Goal: Task Accomplishment & Management: Use online tool/utility

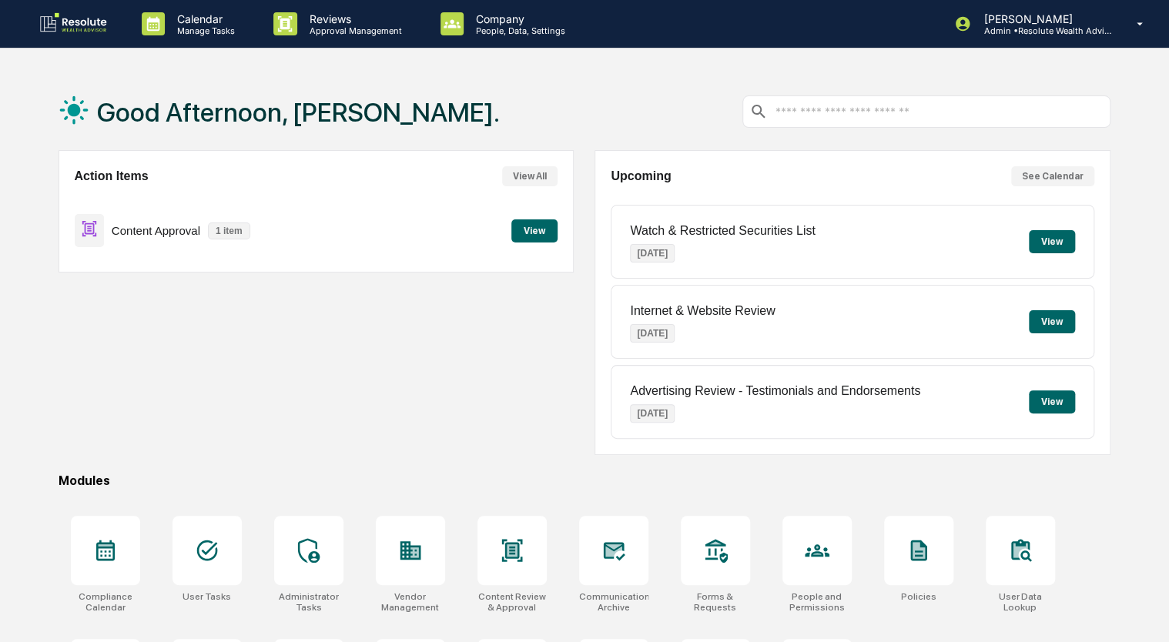
click at [524, 226] on button "View" at bounding box center [534, 230] width 46 height 23
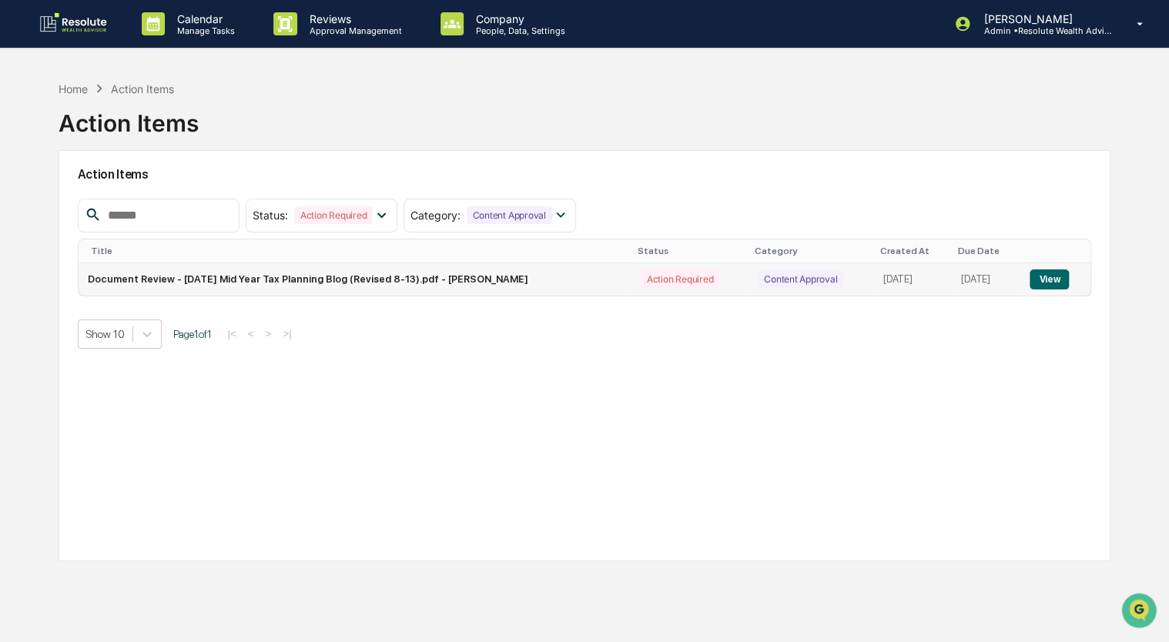
click at [1044, 280] on button "View" at bounding box center [1049, 280] width 39 height 20
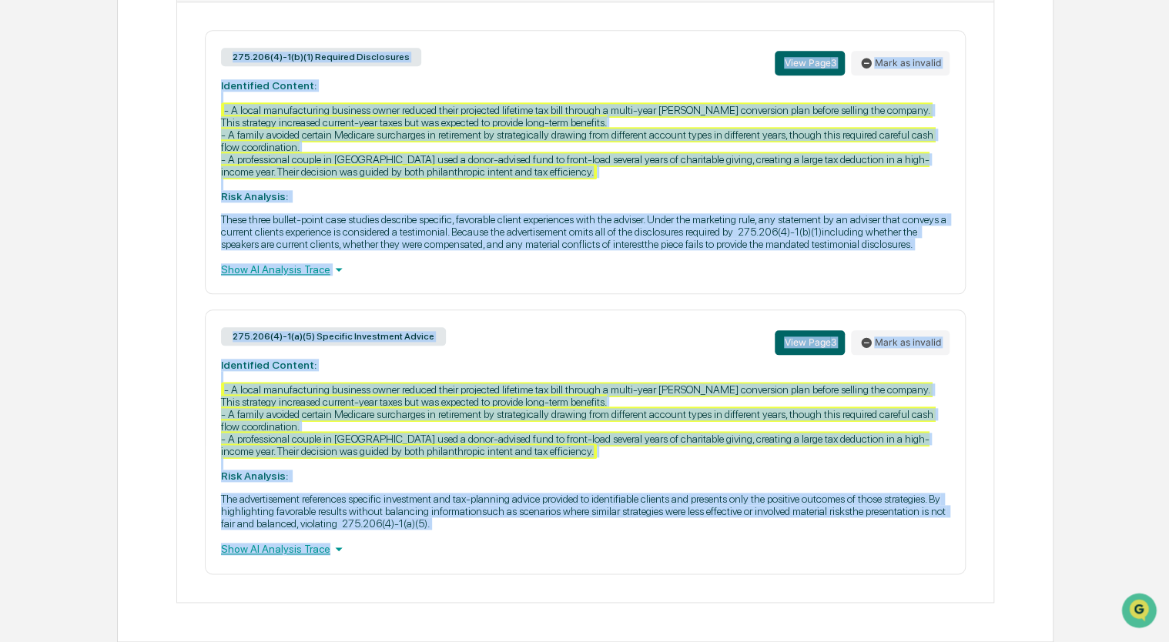
scroll to position [761, 0]
drag, startPoint x: 215, startPoint y: 270, endPoint x: 749, endPoint y: 641, distance: 650.1
click at [749, 641] on div "Review Comments Actions Activity Log Created By: ‎ ‎ BB [PERSON_NAME] Assigned …" at bounding box center [585, 32] width 936 height 1221
copy div "275.206(4)-1(b)(1) Required Disclosures View Page 3 Mark as invalid Identified …"
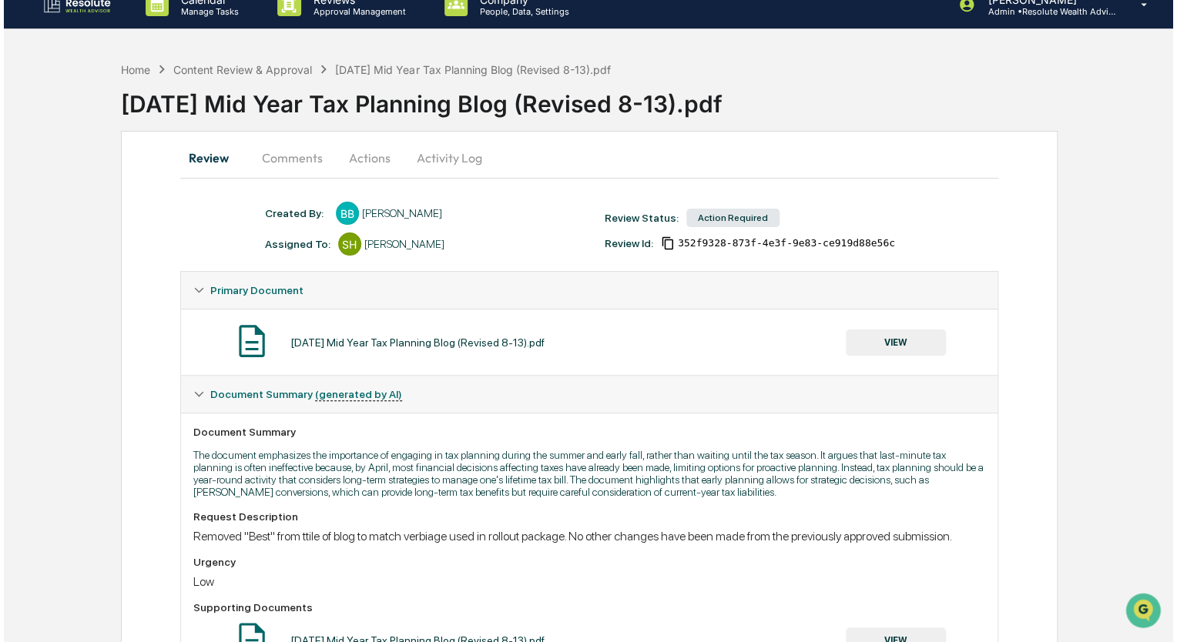
scroll to position [0, 0]
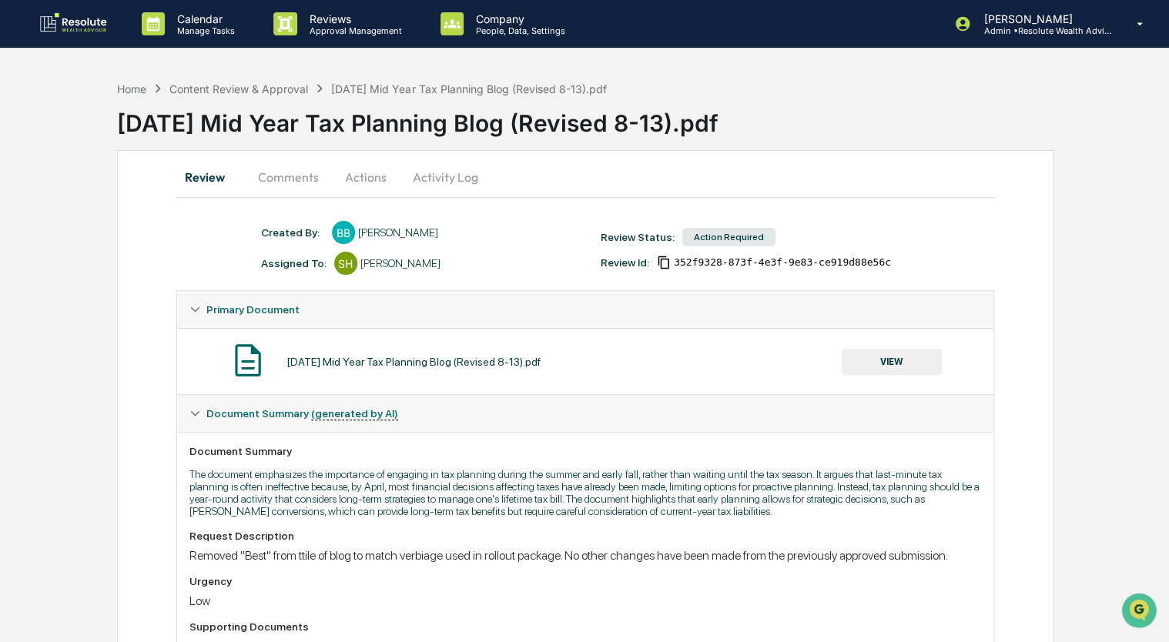
click at [347, 171] on button "Actions" at bounding box center [365, 177] width 69 height 37
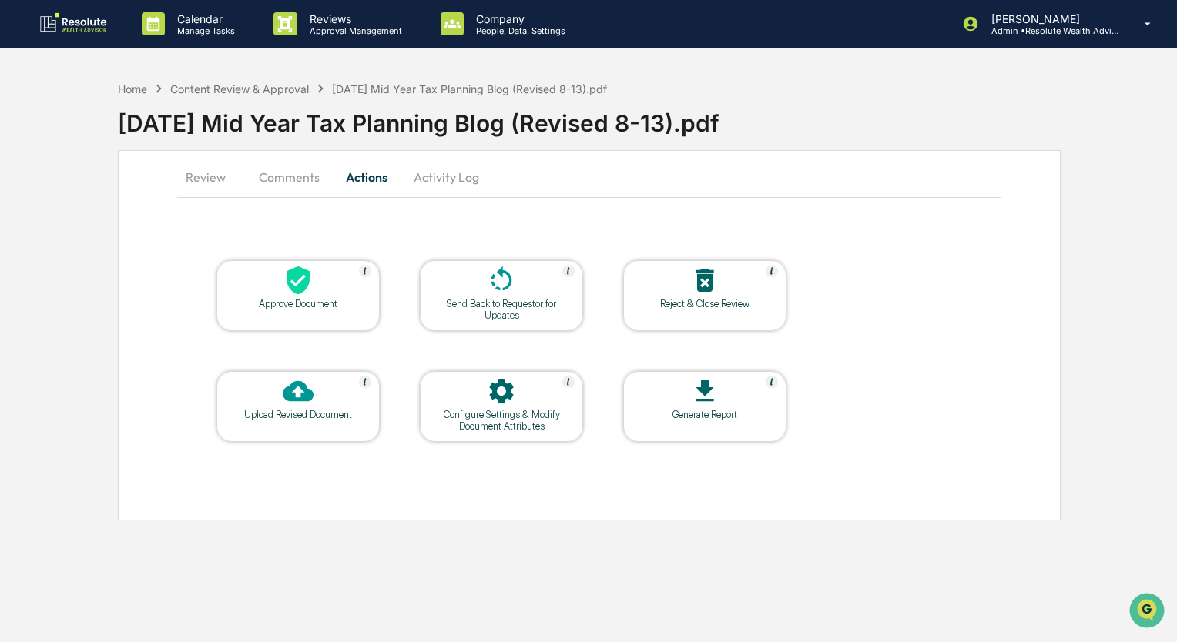
click at [491, 311] on div "Send Back to Requestor for Updates" at bounding box center [501, 309] width 139 height 23
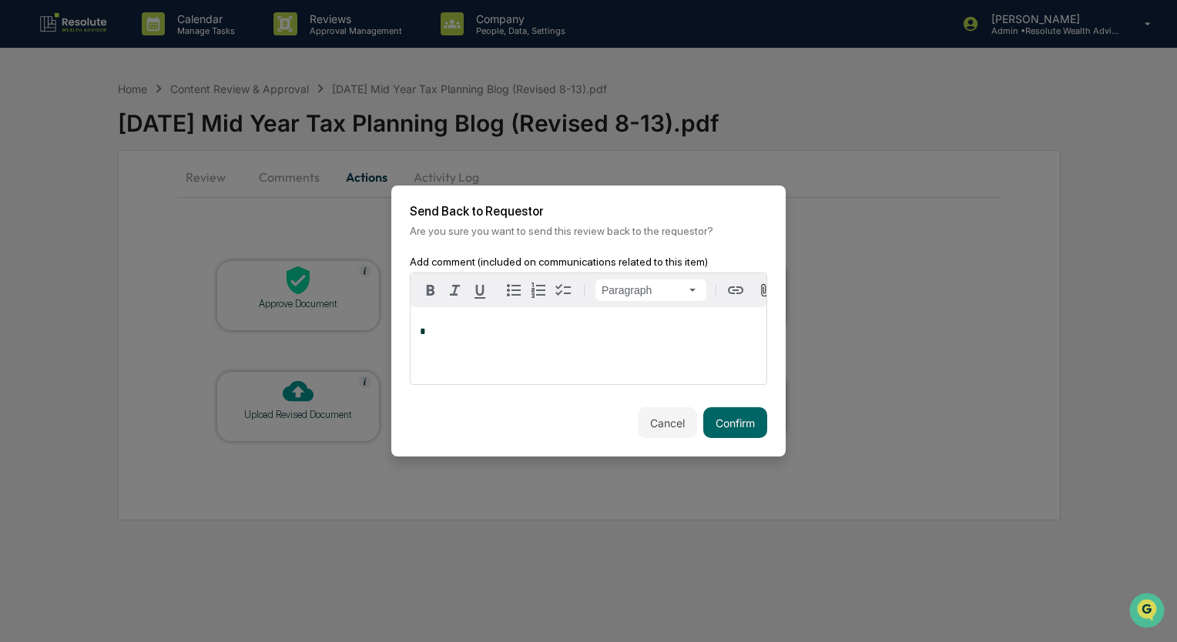
click at [456, 329] on div "*" at bounding box center [588, 345] width 356 height 77
click at [641, 348] on p "**********" at bounding box center [588, 338] width 337 height 22
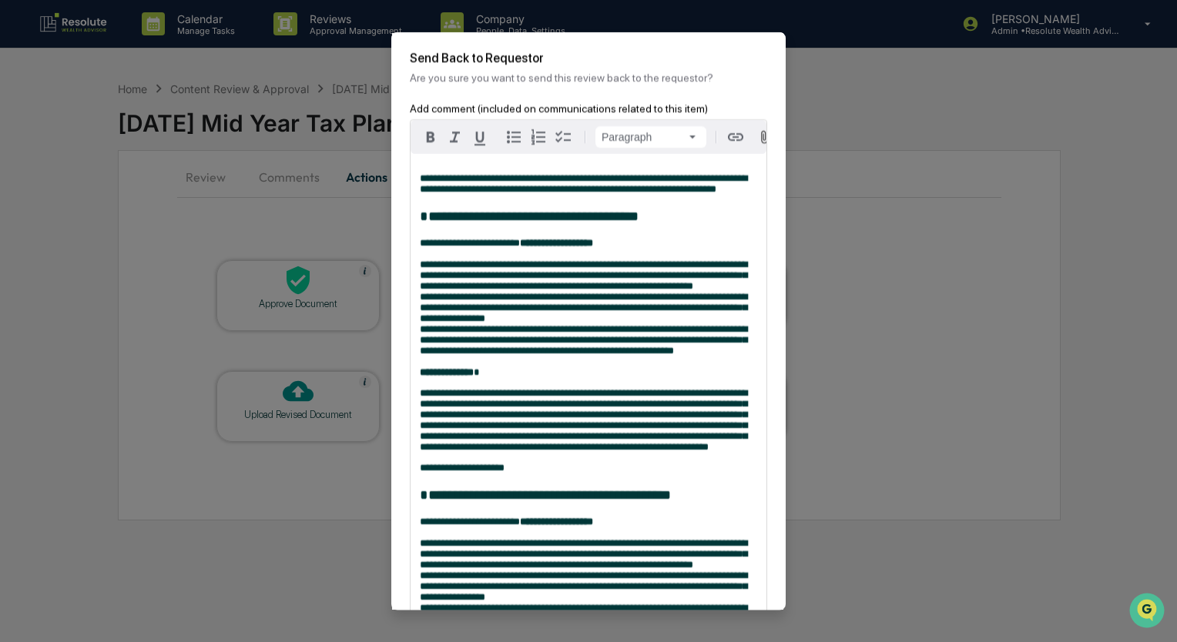
scroll to position [317, 0]
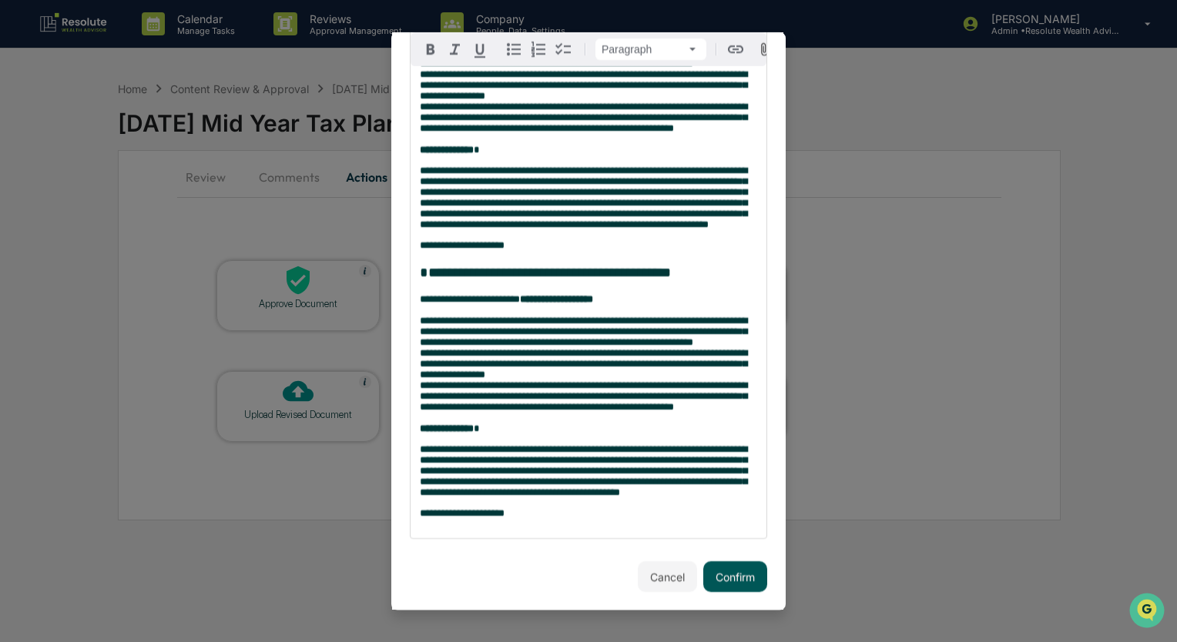
click at [716, 581] on button "Confirm" at bounding box center [735, 576] width 64 height 31
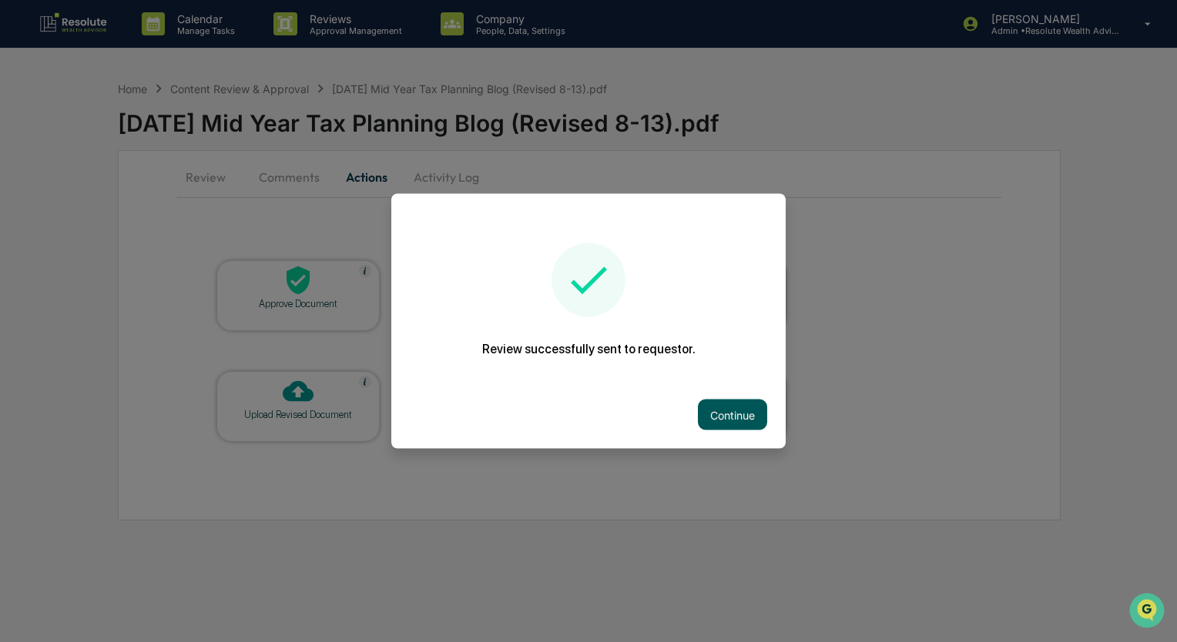
click at [718, 429] on button "Continue" at bounding box center [732, 415] width 69 height 31
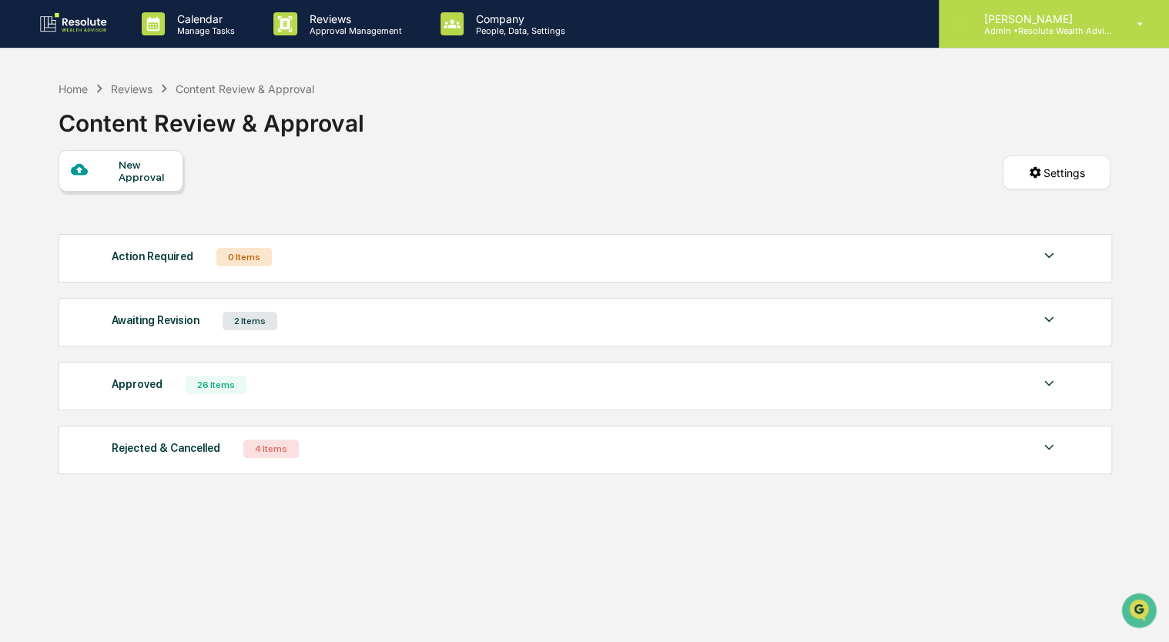
click at [1059, 30] on p "Admin • Resolute Wealth Advisor" at bounding box center [1042, 30] width 143 height 11
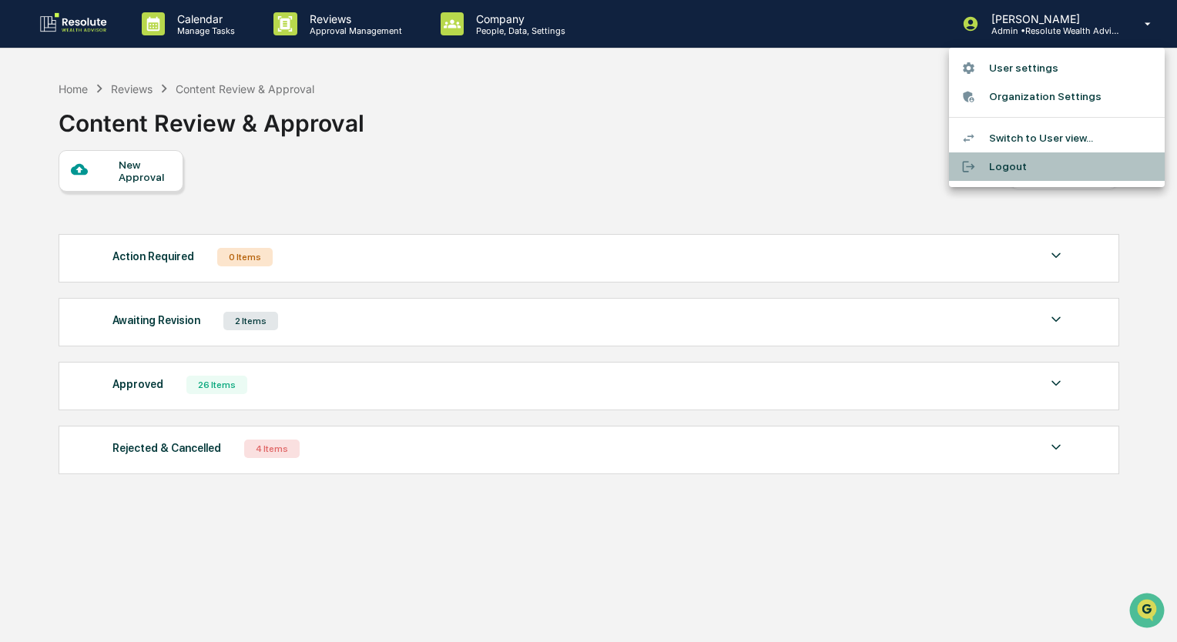
click at [1011, 166] on li "Logout" at bounding box center [1057, 166] width 216 height 28
